Goal: Information Seeking & Learning: Learn about a topic

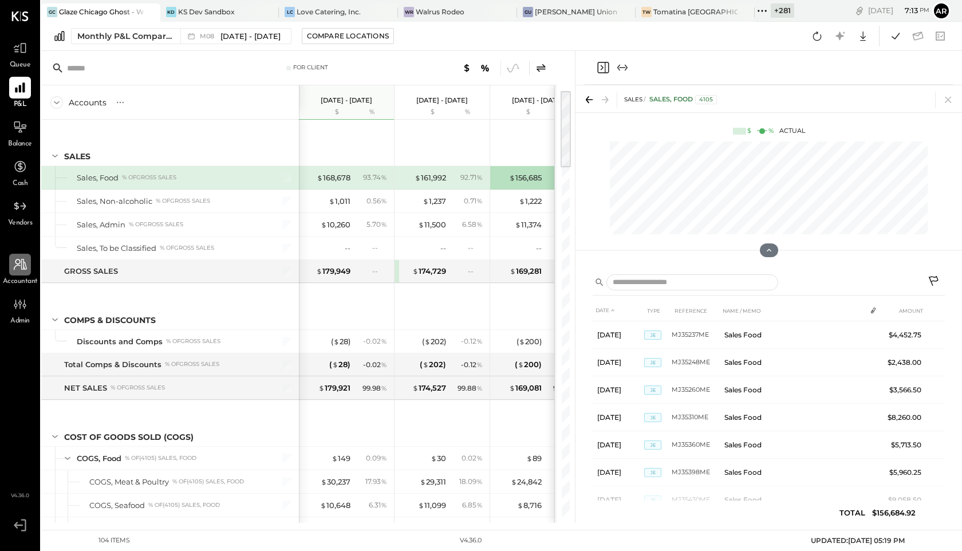
click at [19, 266] on icon at bounding box center [20, 264] width 15 height 15
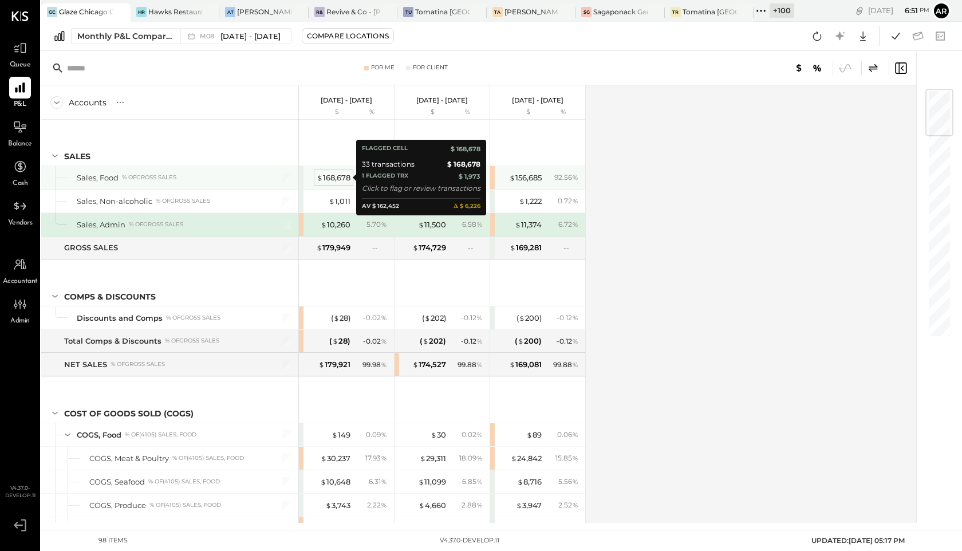
click at [333, 176] on div "$ 168,678" at bounding box center [334, 177] width 34 height 11
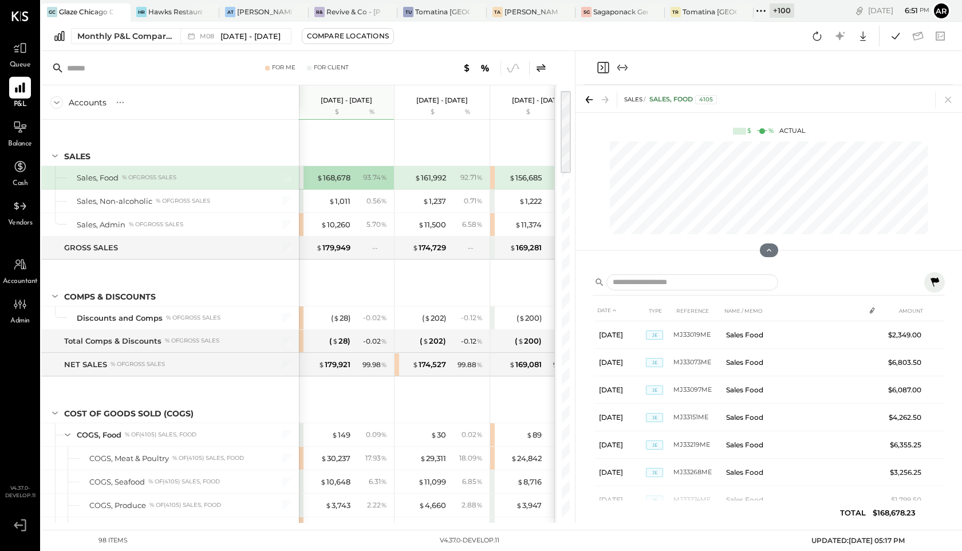
click at [445, 169] on div "$ 161,992 92.71 %" at bounding box center [443, 177] width 86 height 23
click at [537, 177] on div "$ 156,685" at bounding box center [525, 177] width 33 height 11
click at [244, 34] on span "[DATE] - [DATE]" at bounding box center [250, 36] width 60 height 11
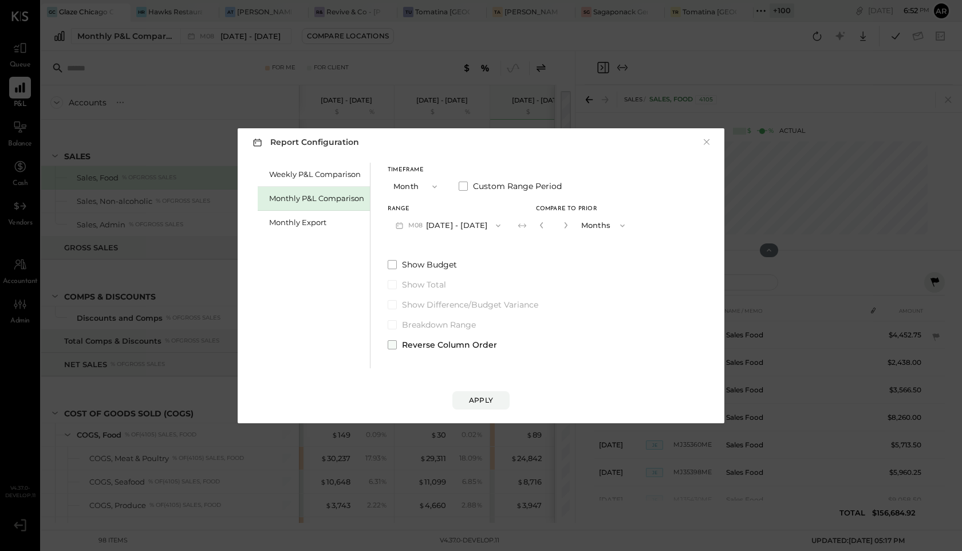
click at [391, 342] on span at bounding box center [392, 344] width 9 height 9
click at [480, 405] on button "Apply" at bounding box center [480, 400] width 57 height 18
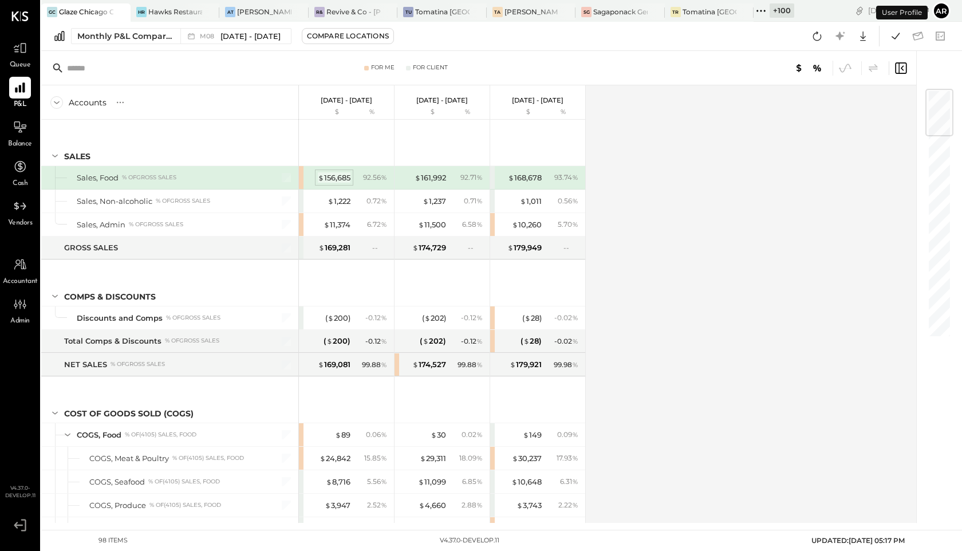
click at [331, 177] on div "$ 156,685" at bounding box center [334, 177] width 33 height 11
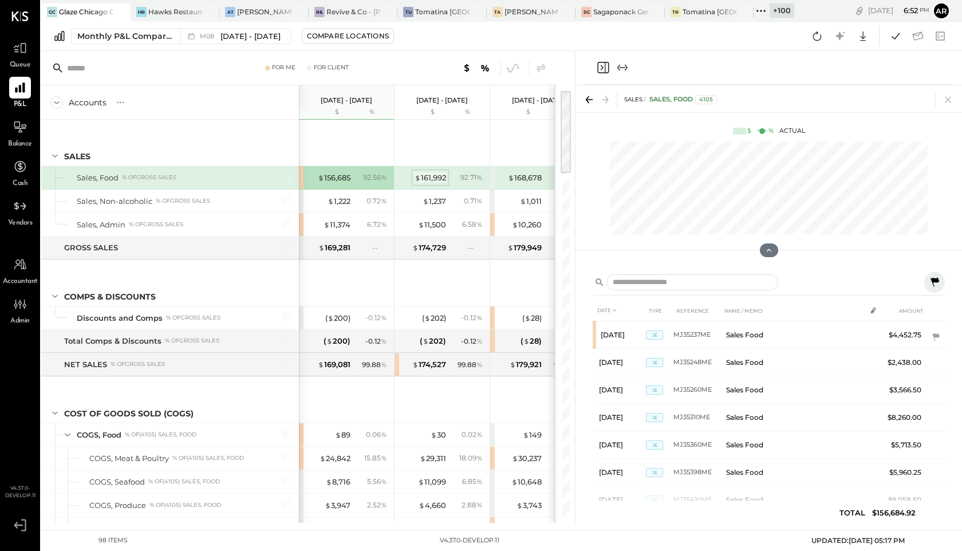
click at [418, 177] on span "$" at bounding box center [417, 177] width 6 height 9
click at [517, 173] on div "$ 168,678" at bounding box center [525, 177] width 34 height 11
click at [602, 72] on icon "Close panel" at bounding box center [603, 68] width 14 height 14
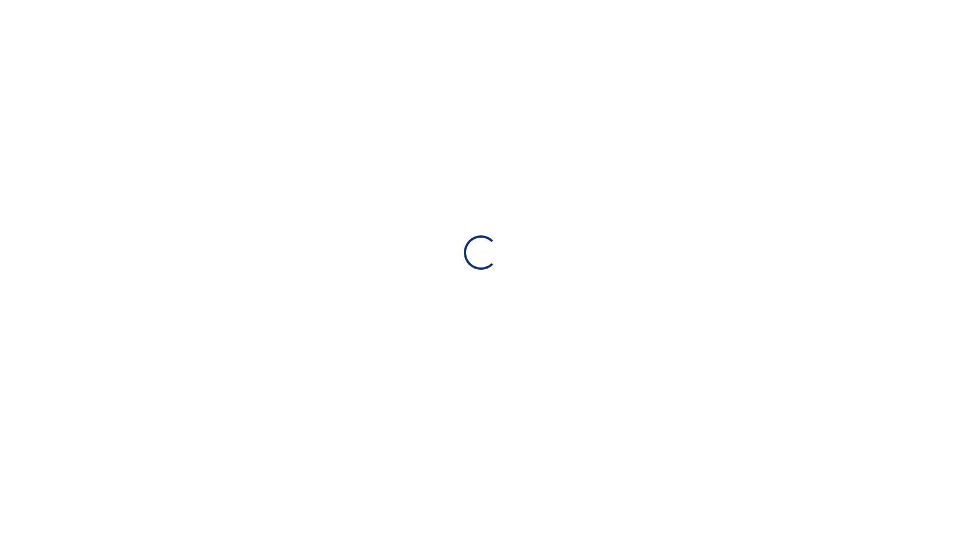
select select "**"
